Goal: Find specific page/section: Find specific page/section

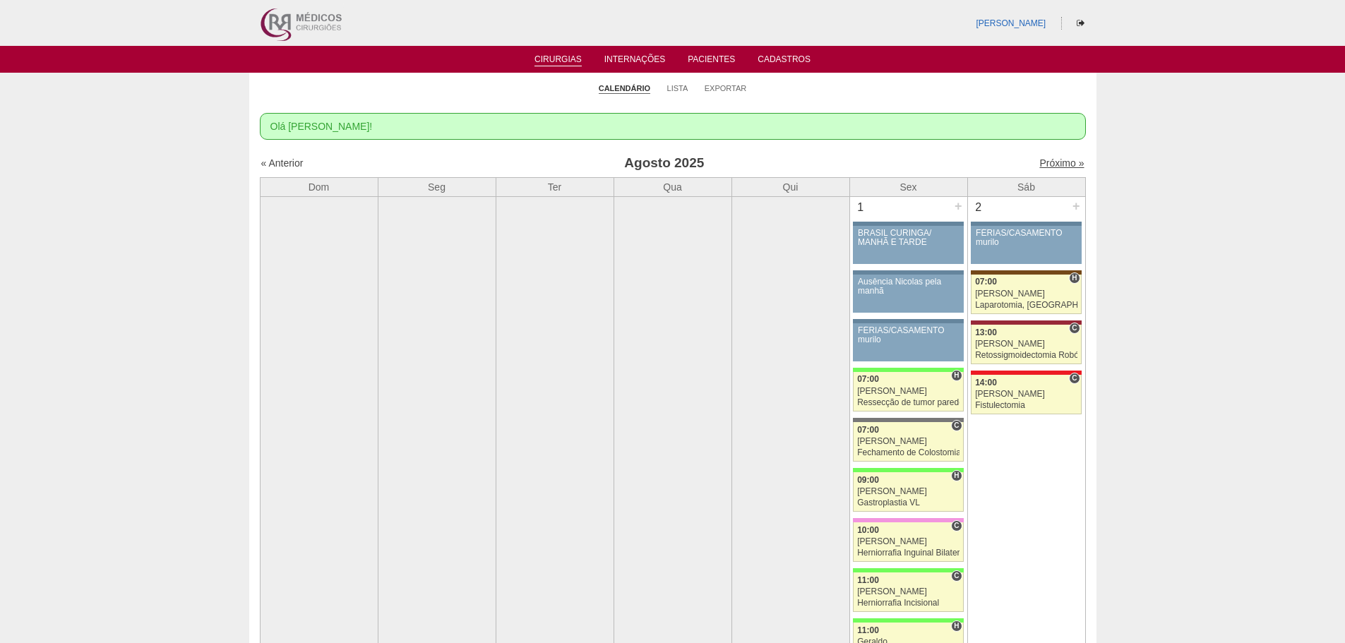
click at [1041, 163] on link "Próximo »" at bounding box center [1061, 162] width 44 height 11
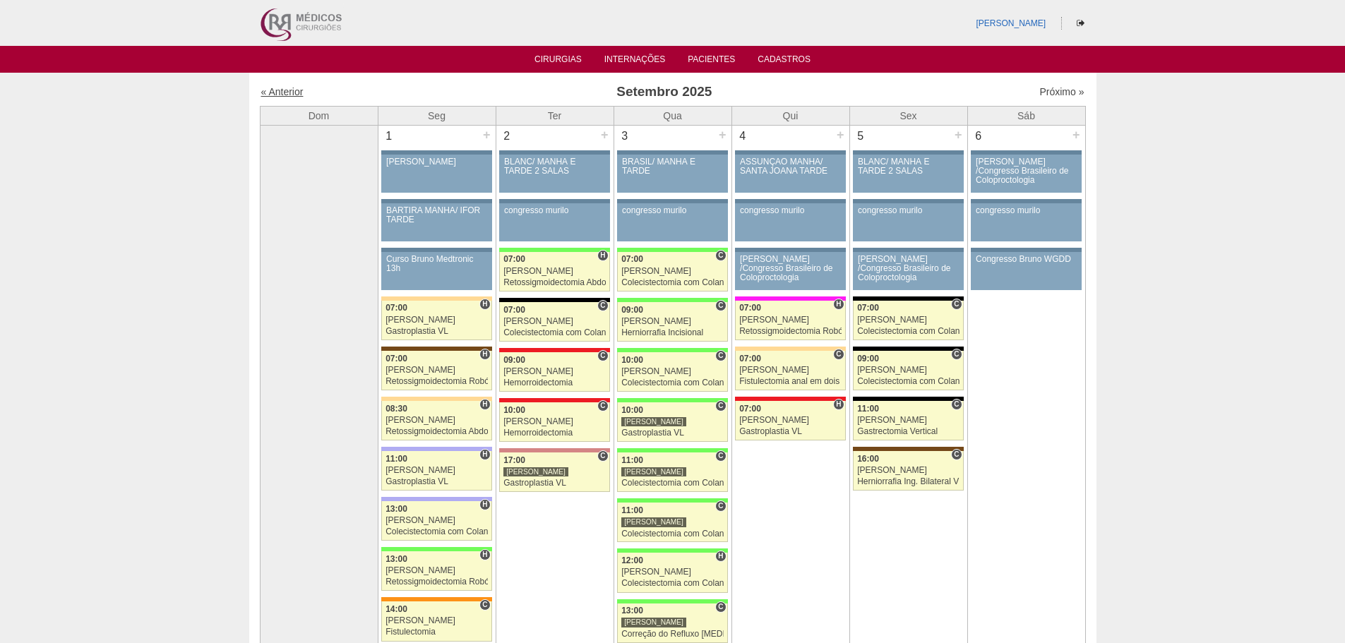
click at [289, 88] on link "« Anterior" at bounding box center [282, 91] width 42 height 11
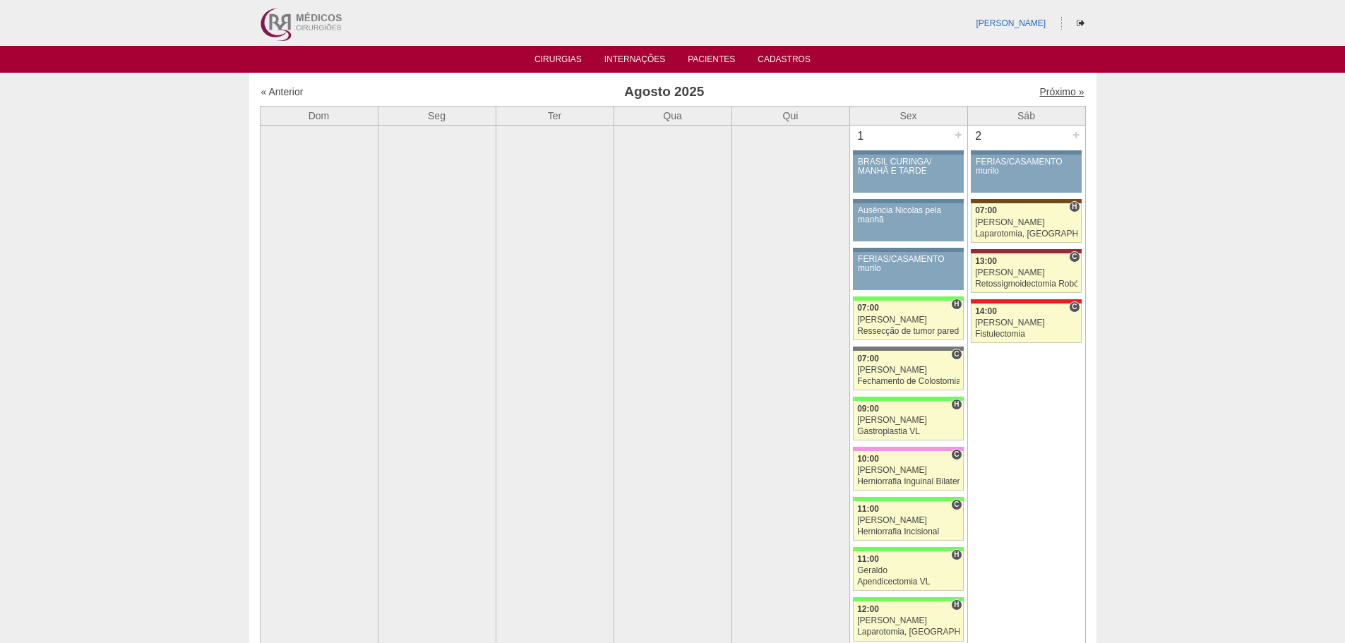
click at [1039, 89] on link "Próximo »" at bounding box center [1061, 91] width 44 height 11
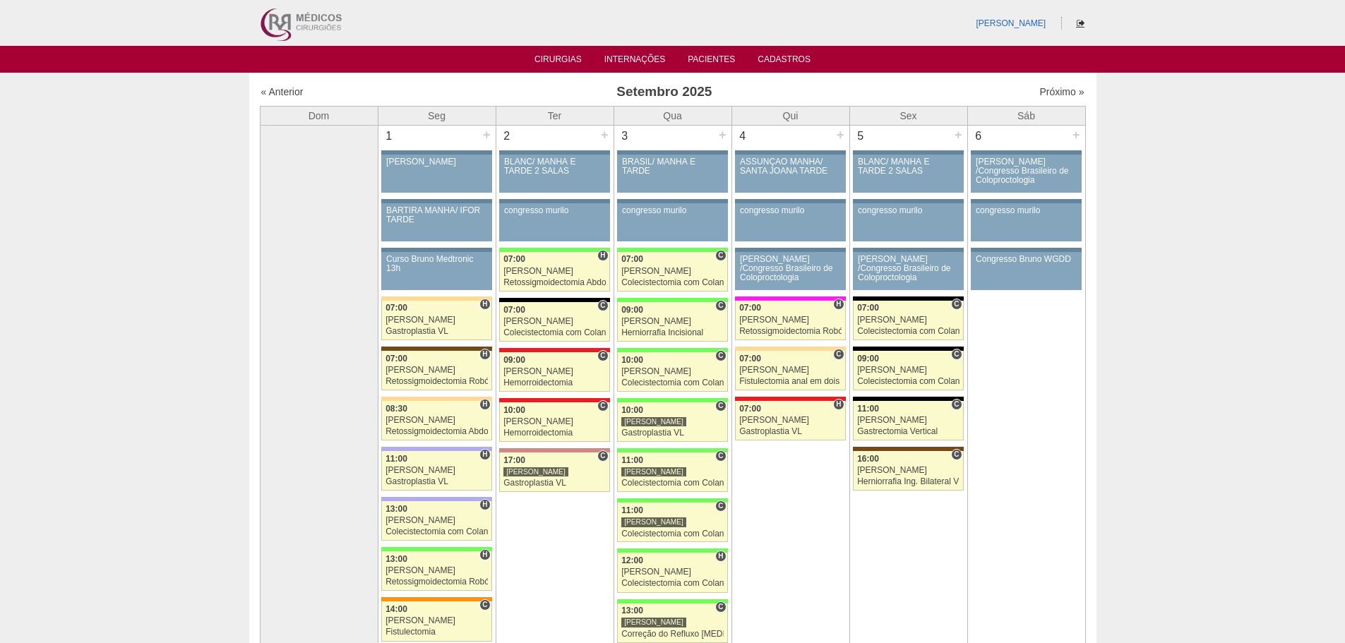
click at [1077, 24] on icon at bounding box center [1081, 23] width 8 height 8
